Goal: Task Accomplishment & Management: Use online tool/utility

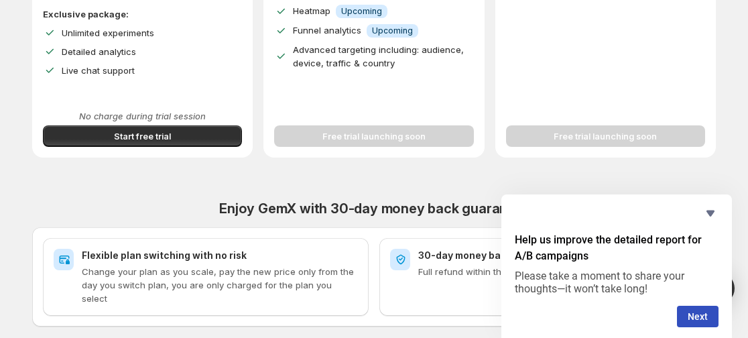
scroll to position [407, 0]
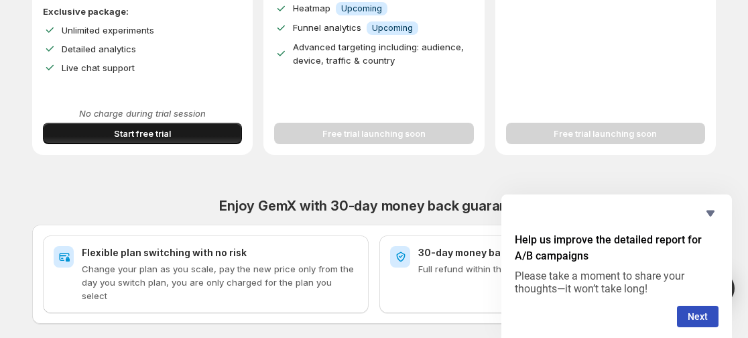
click at [139, 127] on span "Start free trial" at bounding box center [142, 133] width 57 height 13
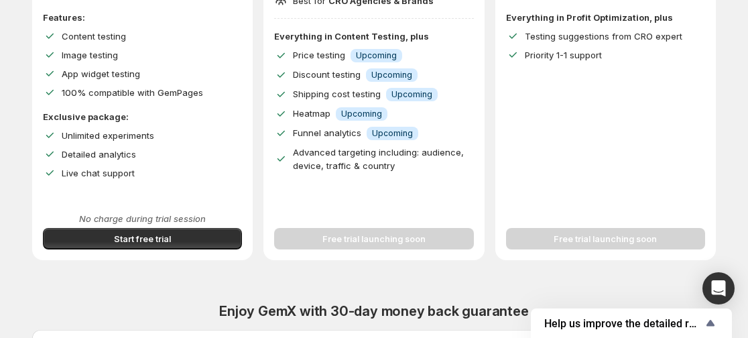
scroll to position [310, 0]
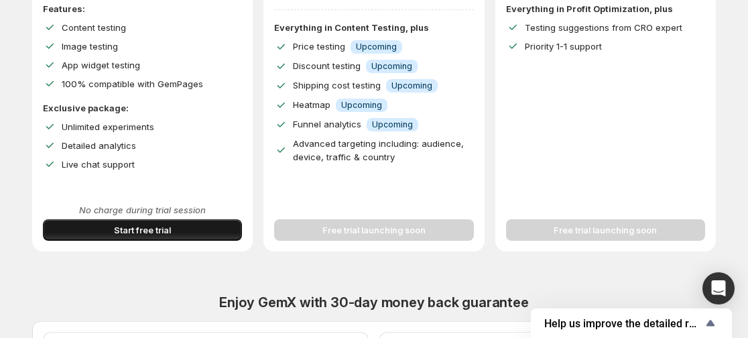
click at [164, 233] on span "Start free trial" at bounding box center [142, 229] width 57 height 13
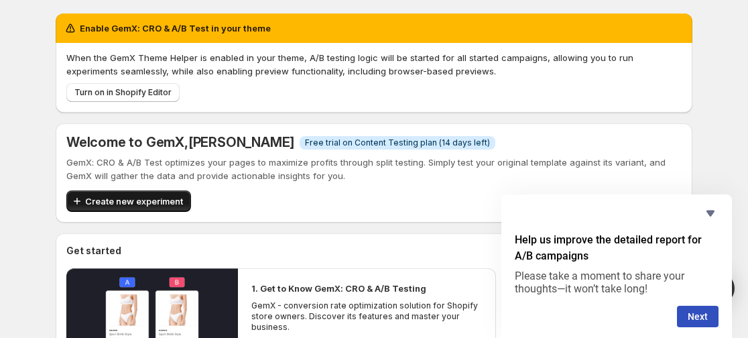
click at [166, 197] on span "Create new experiment" at bounding box center [134, 200] width 98 height 13
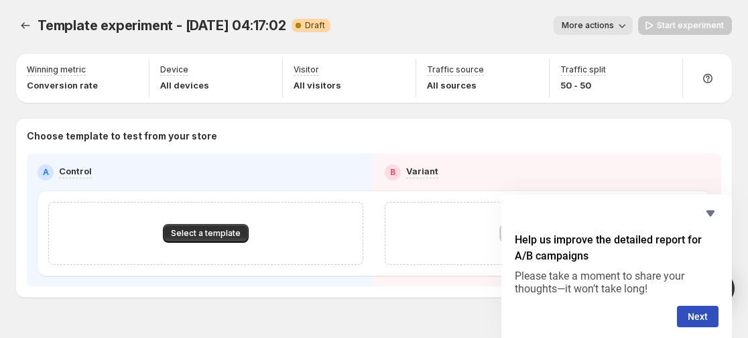
scroll to position [36, 0]
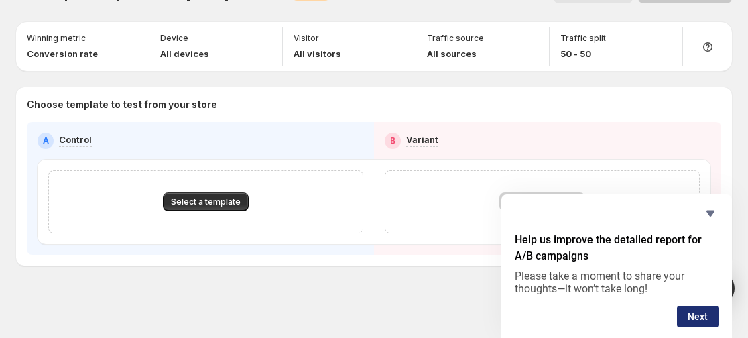
click at [697, 317] on button "Next" at bounding box center [698, 316] width 42 height 21
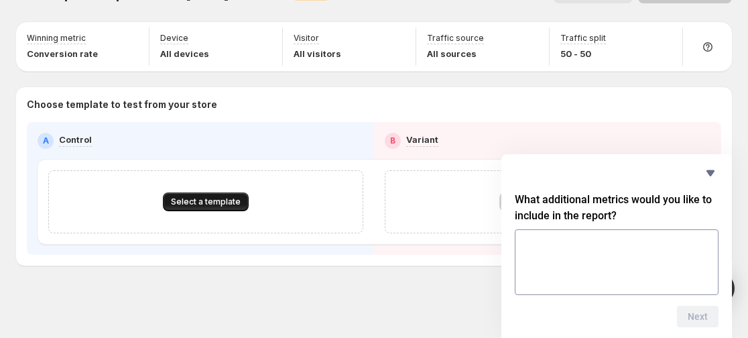
click at [239, 199] on span "Select a template" at bounding box center [206, 201] width 70 height 11
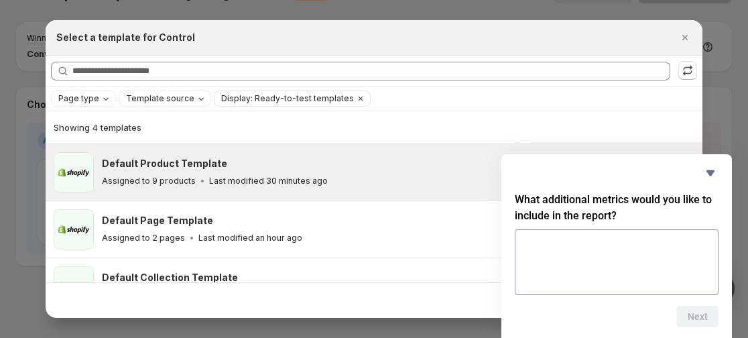
click at [199, 190] on div "Default Product Template Assigned to 9 products Last modified 30 minutes ago" at bounding box center [398, 172] width 593 height 40
click at [705, 168] on icon "Hide survey" at bounding box center [711, 173] width 16 height 16
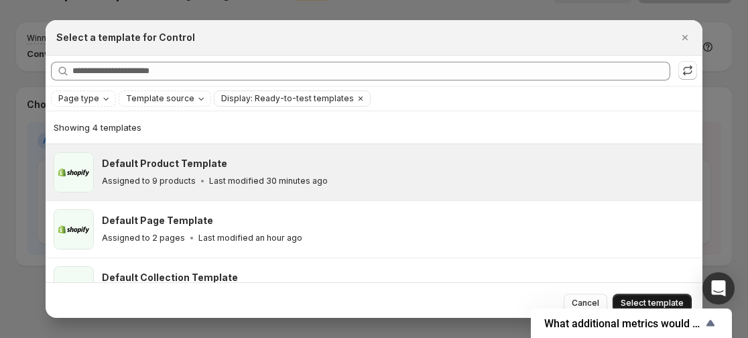
click at [650, 302] on span "Select template" at bounding box center [652, 303] width 63 height 11
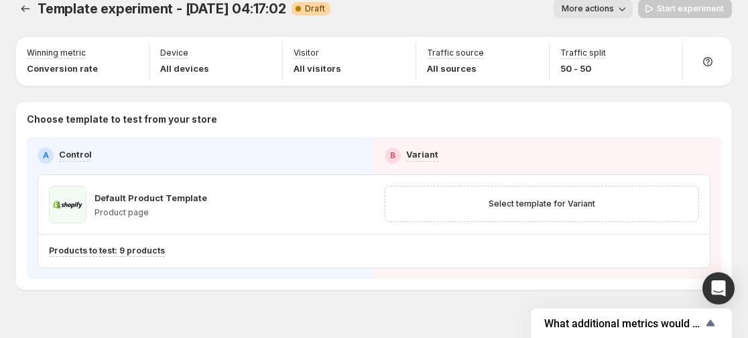
scroll to position [3, 0]
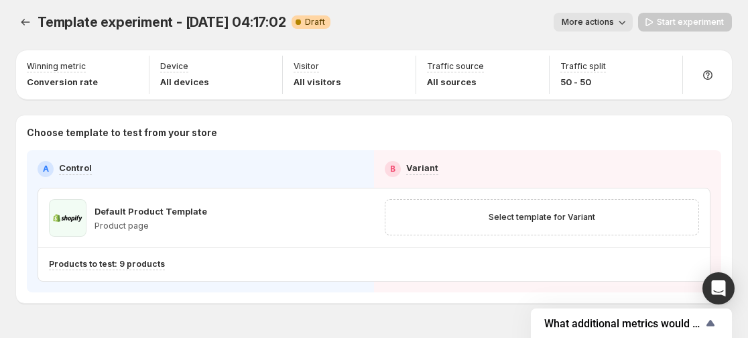
click at [614, 25] on span "More actions" at bounding box center [588, 22] width 52 height 11
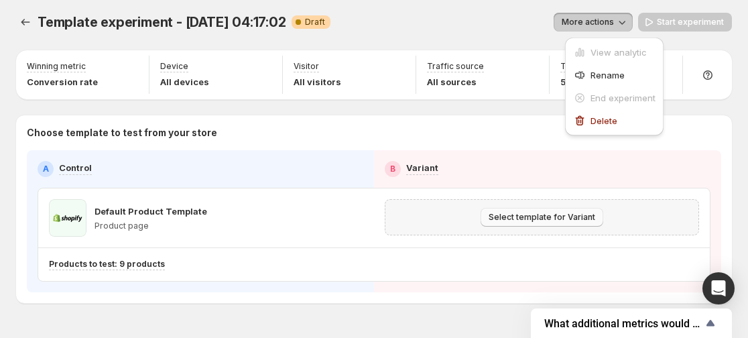
click at [575, 223] on span "Select template for Variant" at bounding box center [542, 217] width 107 height 11
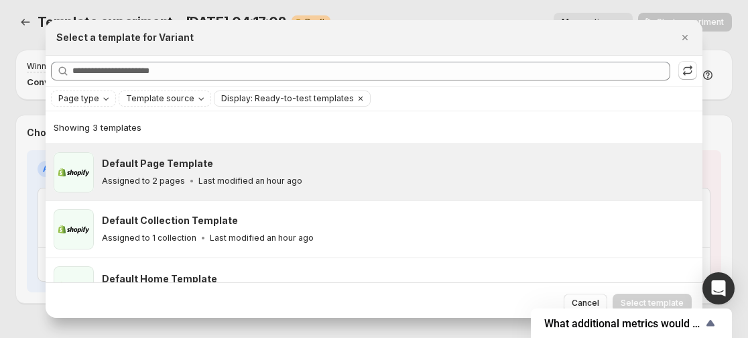
click at [213, 171] on div "Default Page Template Assigned to 2 pages Last modified an hour ago" at bounding box center [396, 172] width 589 height 31
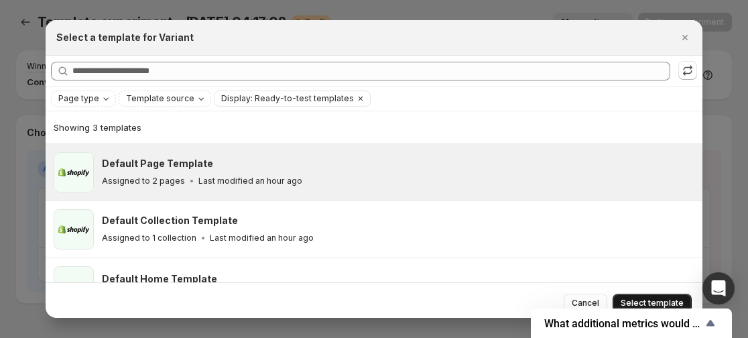
click at [643, 298] on span "Select template" at bounding box center [652, 303] width 63 height 11
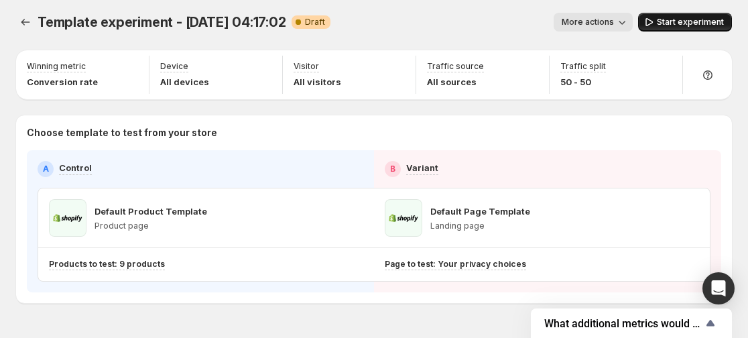
click at [707, 23] on span "Start experiment" at bounding box center [690, 22] width 67 height 11
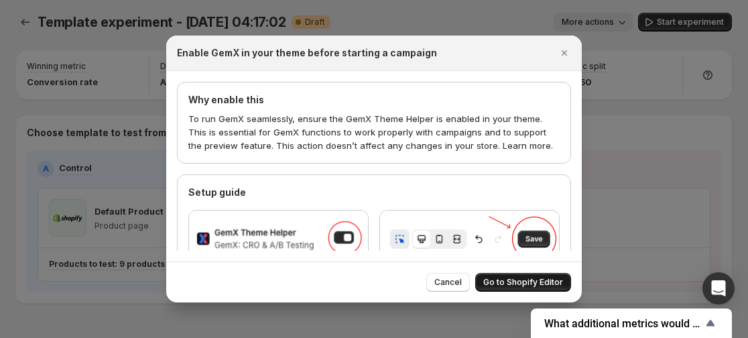
click at [494, 277] on button "Go to Shopify Editor" at bounding box center [523, 282] width 96 height 19
